Goal: Obtain resource: Download file/media

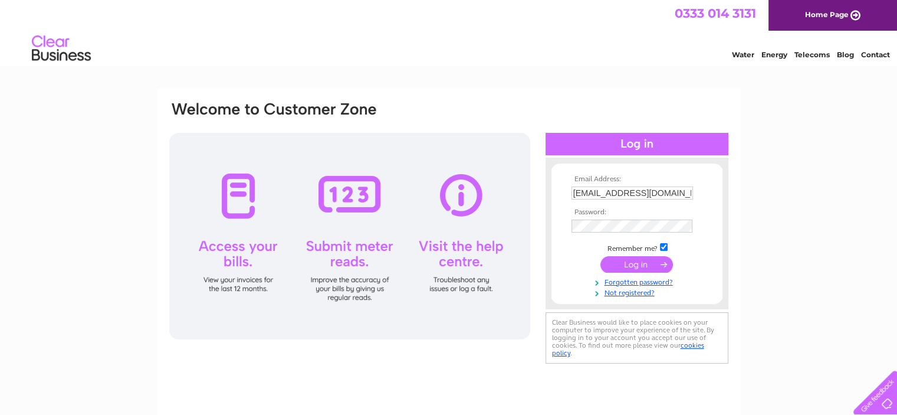
click at [643, 269] on input "submit" at bounding box center [637, 264] width 73 height 17
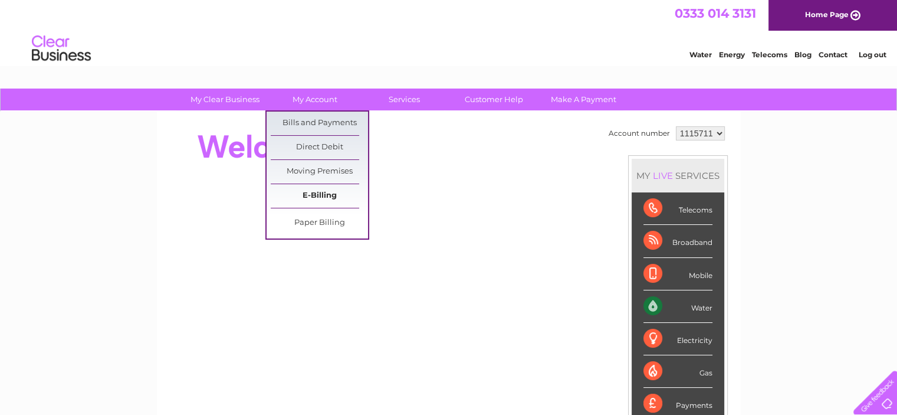
click at [322, 198] on link "E-Billing" at bounding box center [319, 196] width 97 height 24
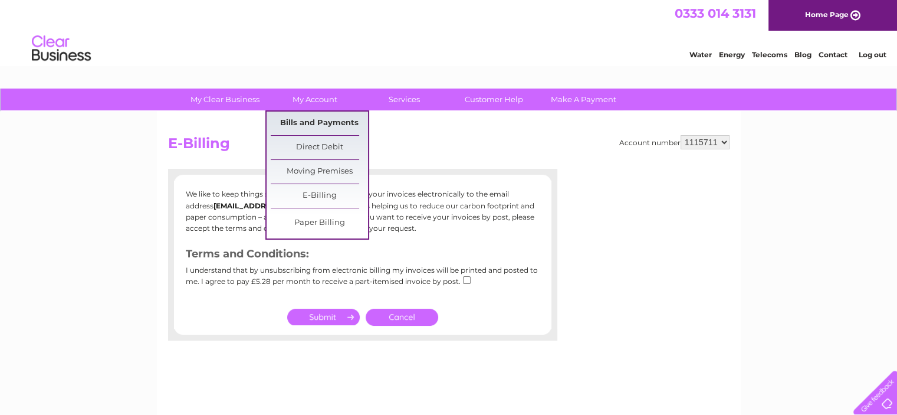
click at [299, 122] on link "Bills and Payments" at bounding box center [319, 123] width 97 height 24
click at [316, 121] on link "Bills and Payments" at bounding box center [319, 123] width 97 height 24
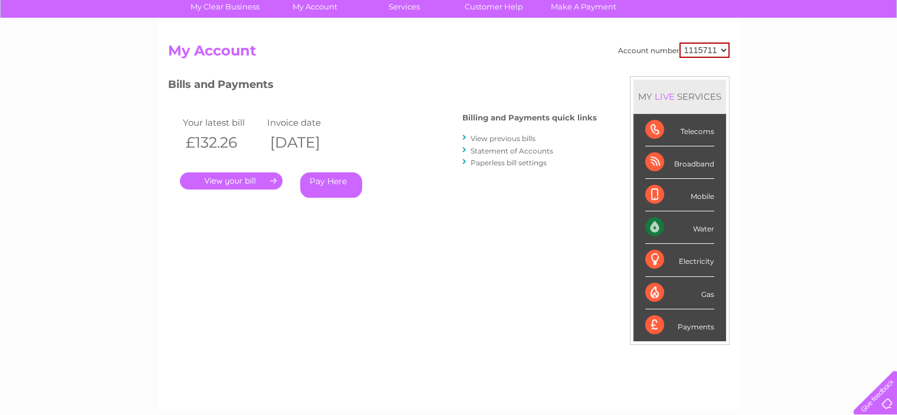
scroll to position [177, 0]
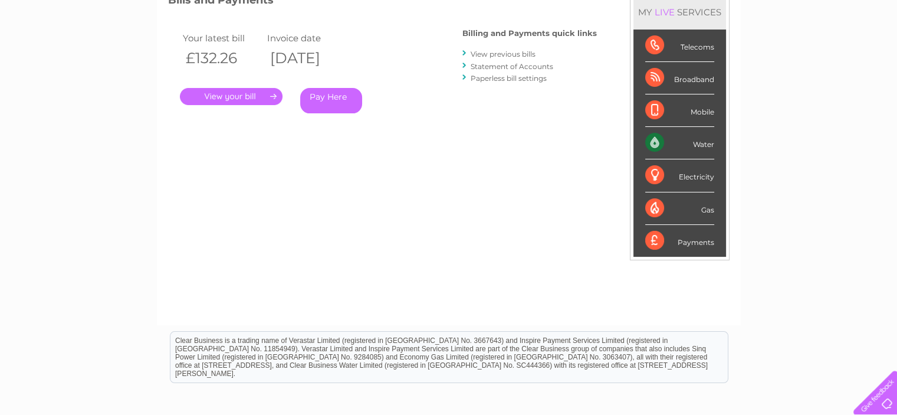
click at [514, 65] on link "Statement of Accounts" at bounding box center [512, 66] width 83 height 9
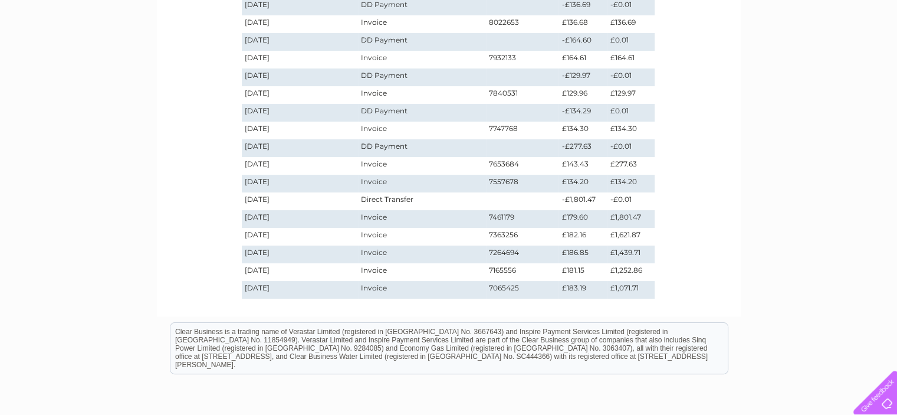
scroll to position [118, 0]
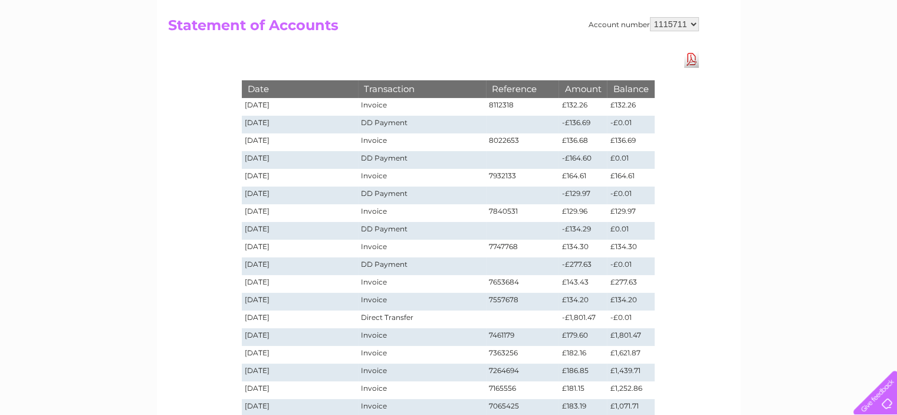
click at [687, 58] on link "Download Pdf" at bounding box center [691, 59] width 15 height 17
